Goal: Information Seeking & Learning: Learn about a topic

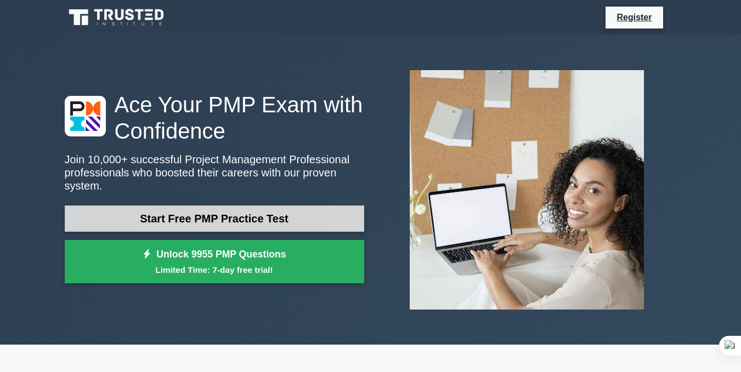
click at [255, 221] on link "Start Free PMP Practice Test" at bounding box center [215, 219] width 300 height 26
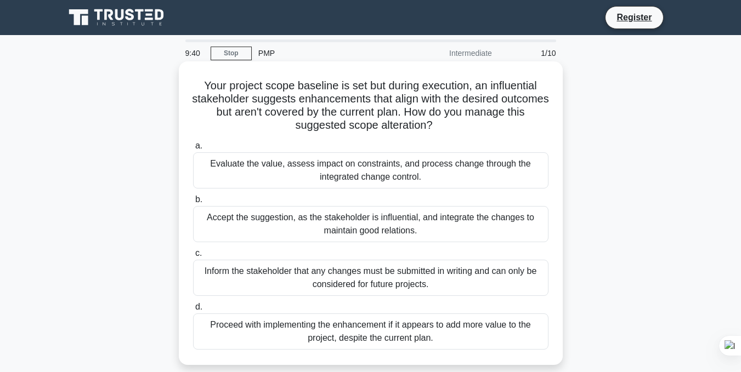
click at [351, 171] on div "Evaluate the value, assess impact on constraints, and process change through th…" at bounding box center [370, 171] width 355 height 36
click at [193, 150] on input "a. Evaluate the value, assess impact on constraints, and process change through…" at bounding box center [193, 146] width 0 height 7
